Goal: Transaction & Acquisition: Register for event/course

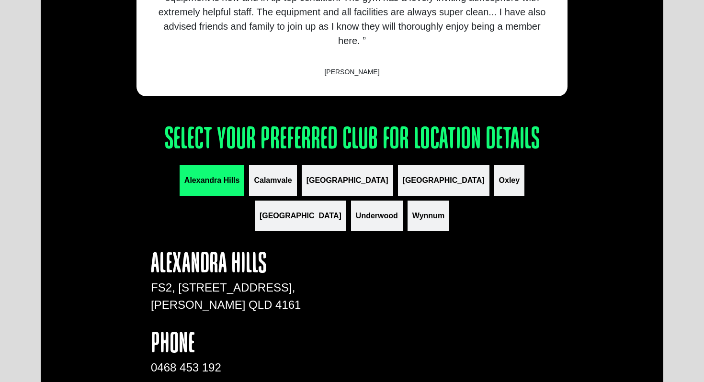
scroll to position [1109, 0]
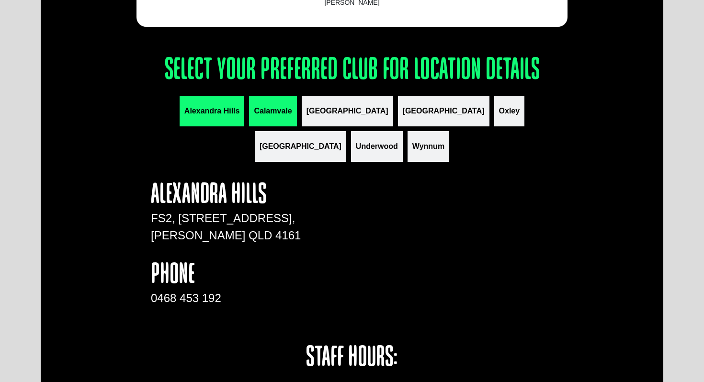
click at [254, 112] on span "Calamvale" at bounding box center [273, 110] width 38 height 11
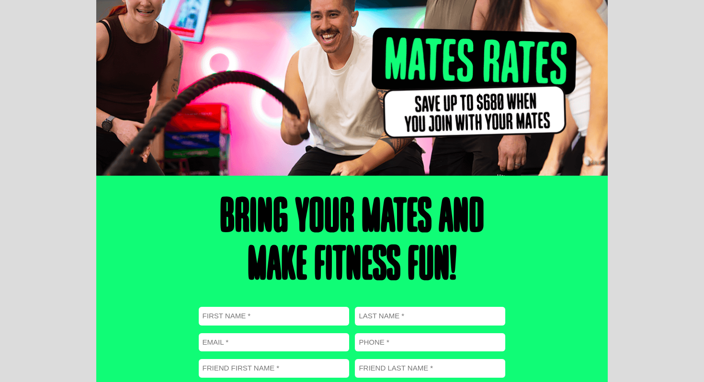
scroll to position [0, 0]
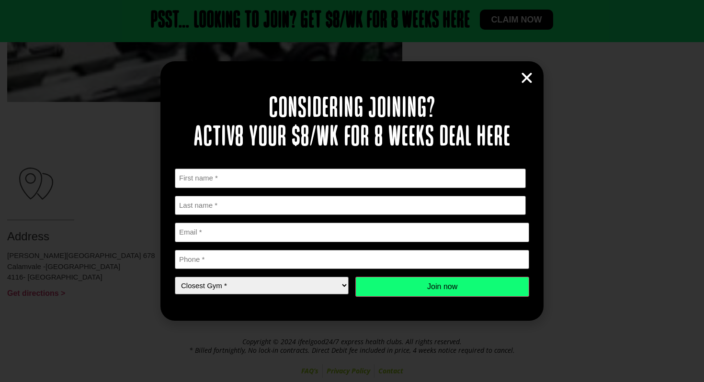
scroll to position [483, 0]
click at [416, 175] on input "First" at bounding box center [350, 178] width 351 height 20
click at [531, 89] on div "Considering joining? Activ8 your $8/wk for 8 weeks deal here " * " indicates re…" at bounding box center [351, 190] width 383 height 259
click at [529, 85] on icon "Close" at bounding box center [526, 78] width 14 height 14
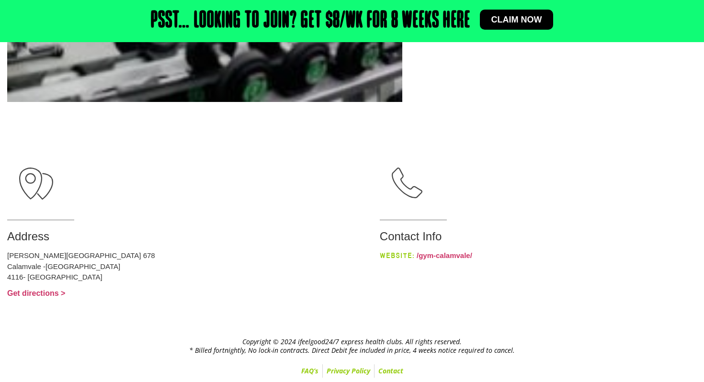
scroll to position [0, 0]
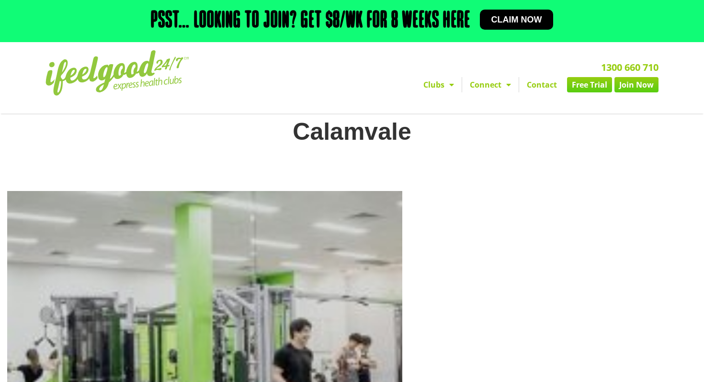
click at [581, 84] on link "Free Trial" at bounding box center [589, 84] width 45 height 15
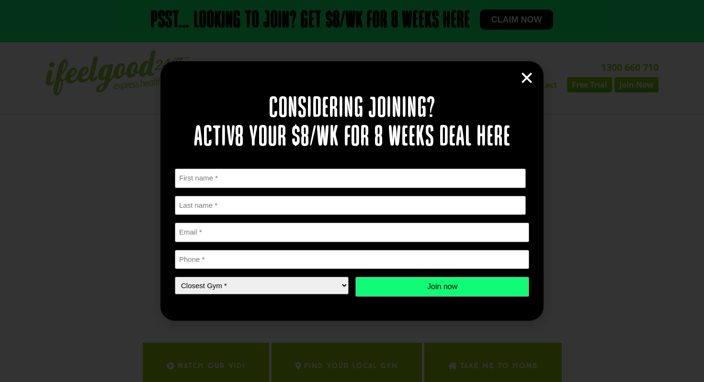
click at [520, 78] on icon "Close" at bounding box center [526, 78] width 14 height 14
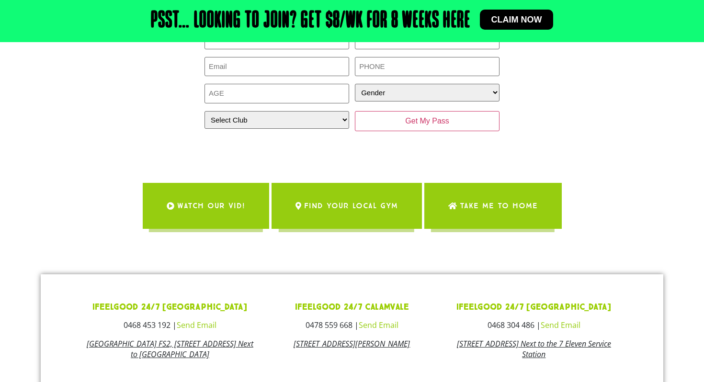
scroll to position [162, 0]
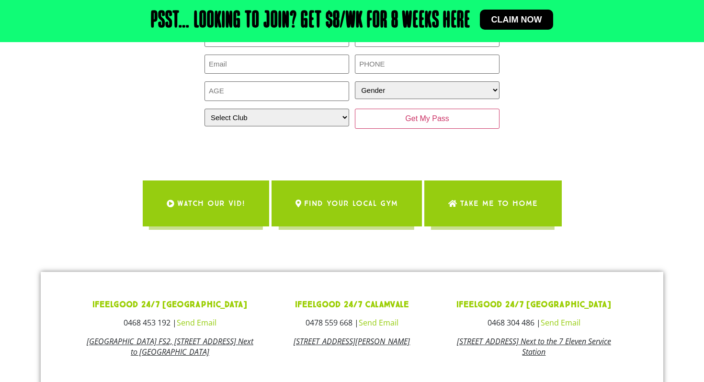
click at [374, 343] on link "[STREET_ADDRESS][PERSON_NAME]" at bounding box center [351, 341] width 116 height 11
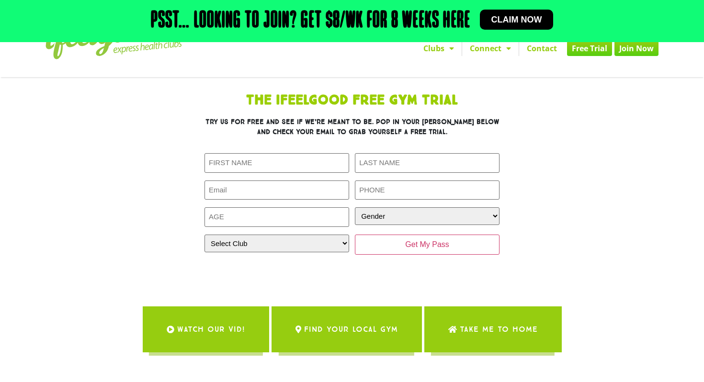
scroll to position [20, 0]
